Goal: Information Seeking & Learning: Learn about a topic

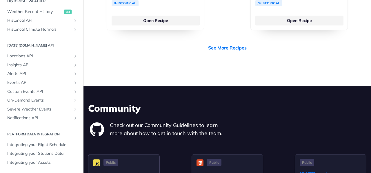
scroll to position [1715, 0]
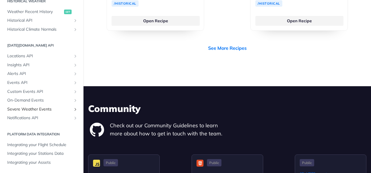
click at [40, 107] on span "Severe Weather Events" at bounding box center [39, 110] width 64 height 6
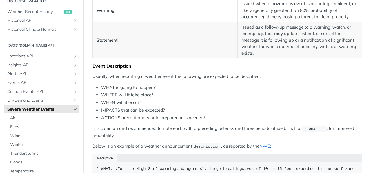
scroll to position [528, 0]
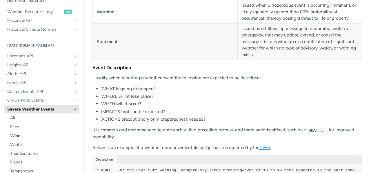
click at [19, 135] on span "Wind" at bounding box center [43, 136] width 67 height 6
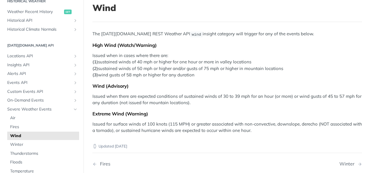
scroll to position [37, 0]
click at [213, 89] on div "The [DATE][DOMAIN_NAME] REST Weather API wind insight category will trigger for…" at bounding box center [226, 82] width 269 height 103
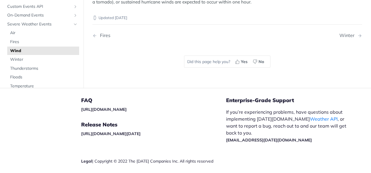
scroll to position [164, 0]
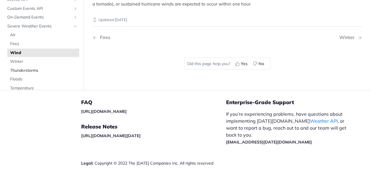
click at [33, 71] on span "Thunderstorms" at bounding box center [43, 71] width 67 height 6
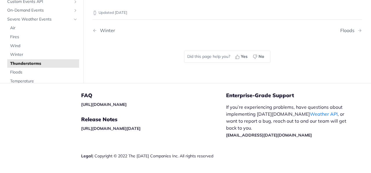
scroll to position [177, 0]
